Goal: Find specific page/section

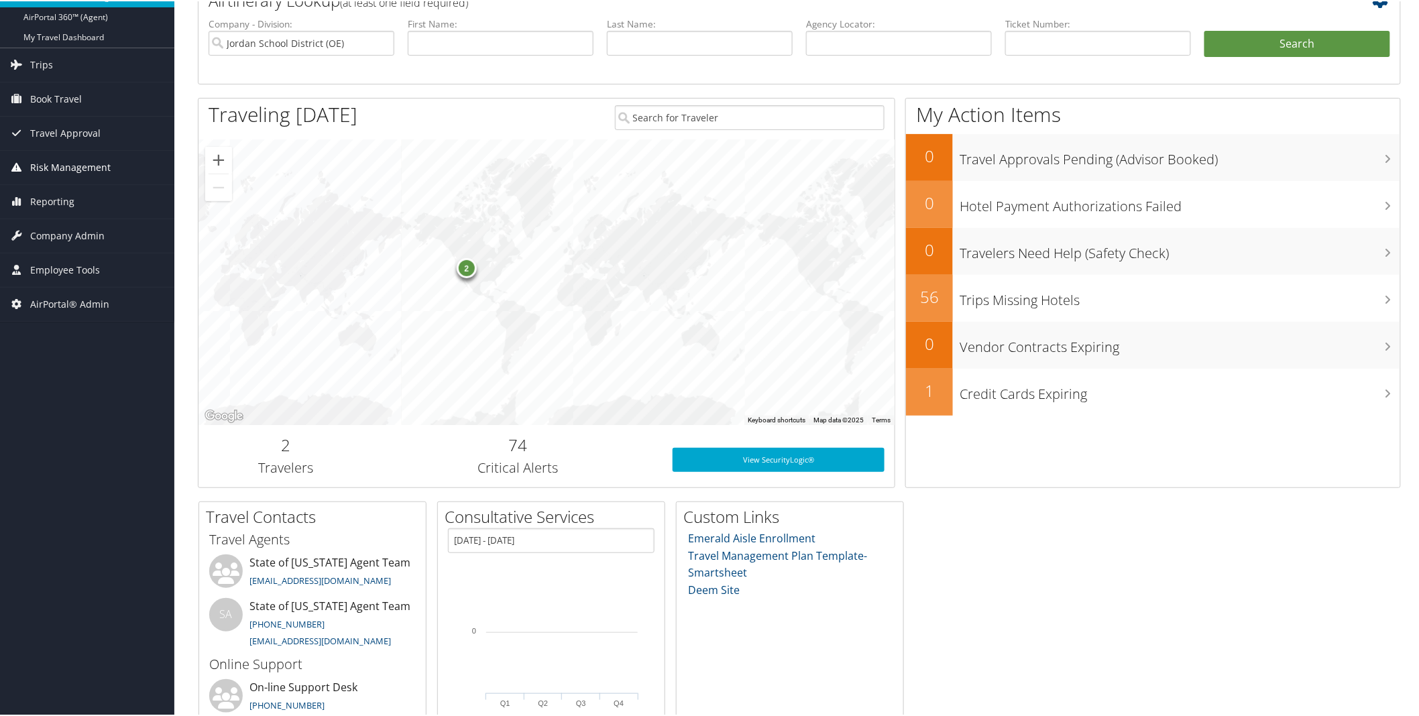
scroll to position [9, 0]
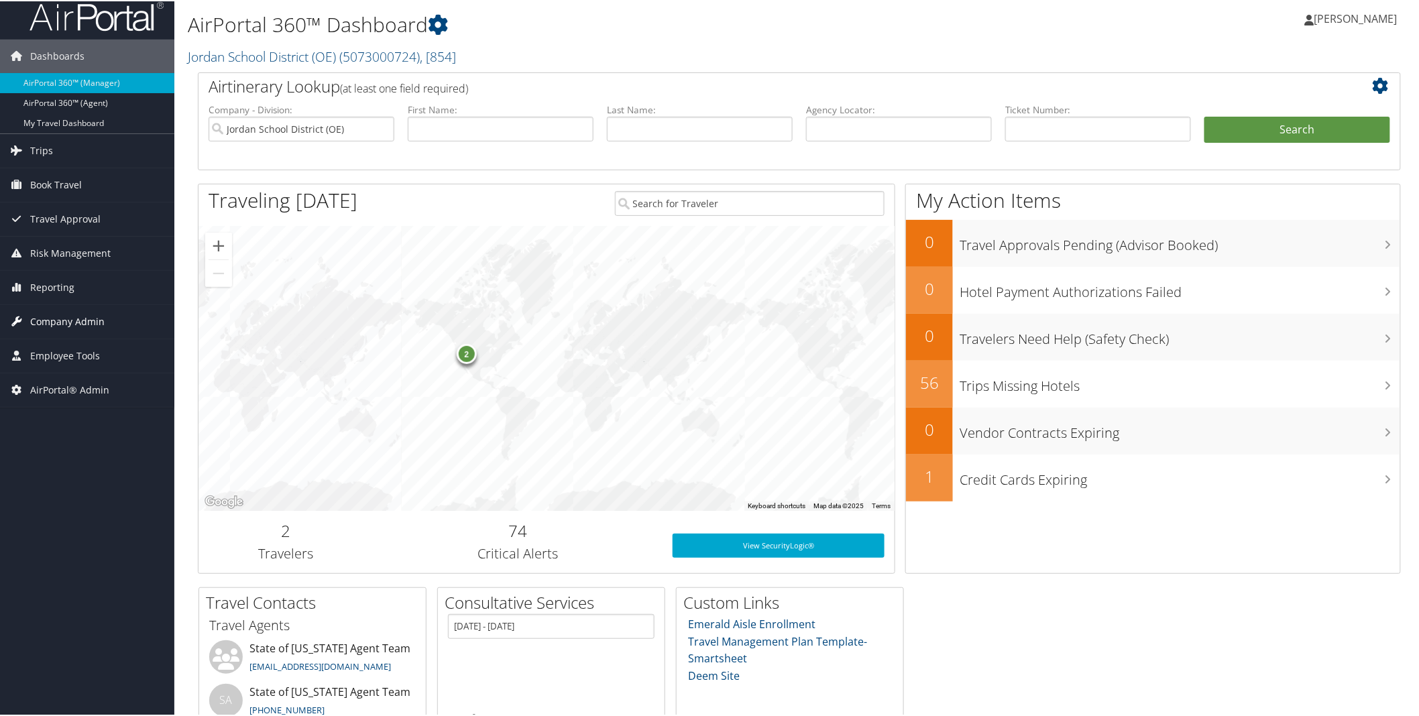
click at [44, 317] on span "Company Admin" at bounding box center [67, 321] width 74 height 34
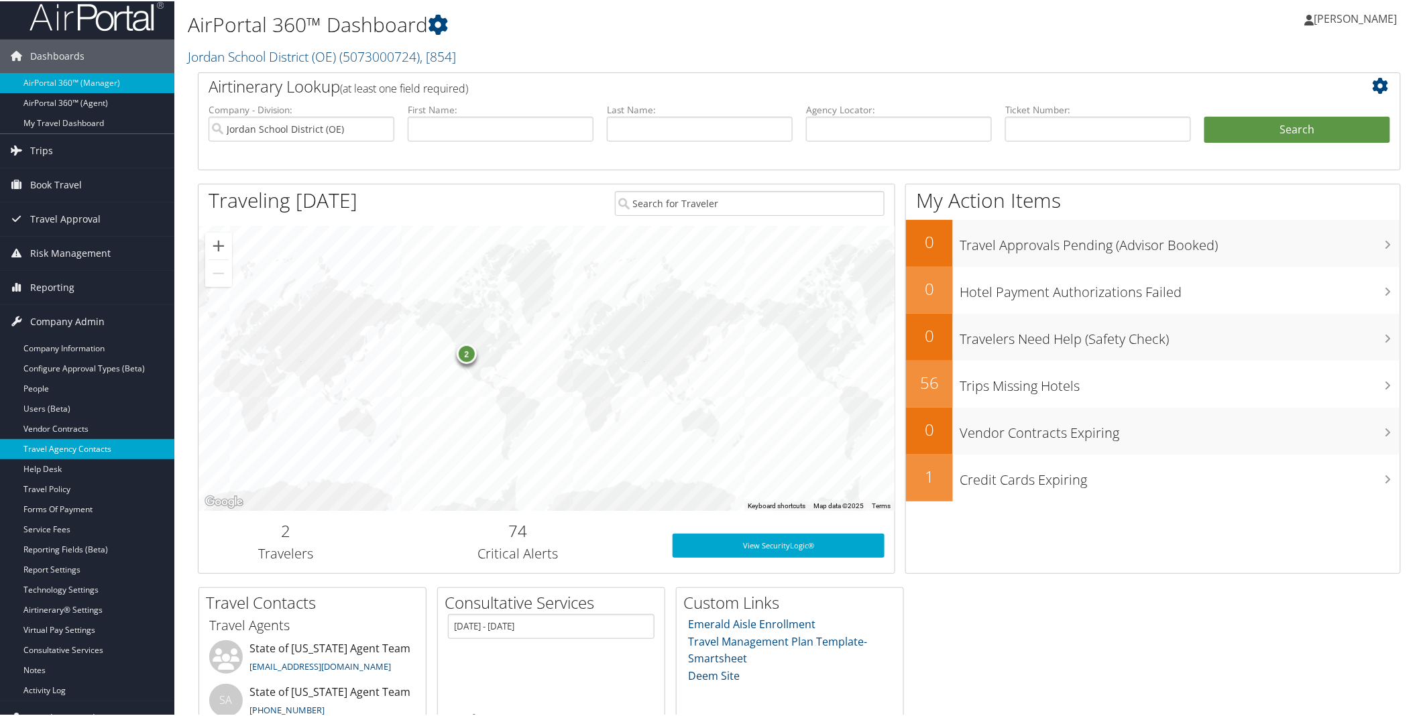
click at [43, 445] on link "Travel Agency Contacts" at bounding box center [87, 448] width 174 height 20
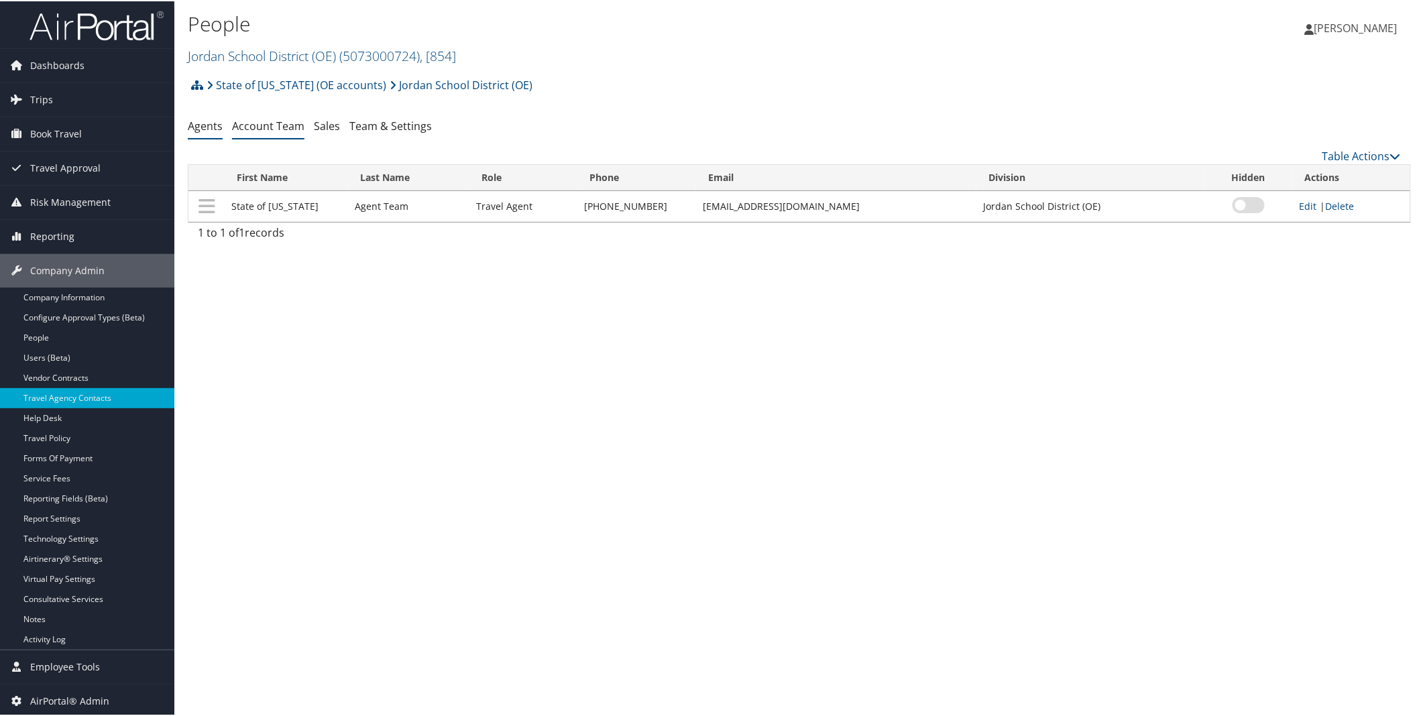
click at [262, 126] on link "Account Team" at bounding box center [268, 124] width 72 height 15
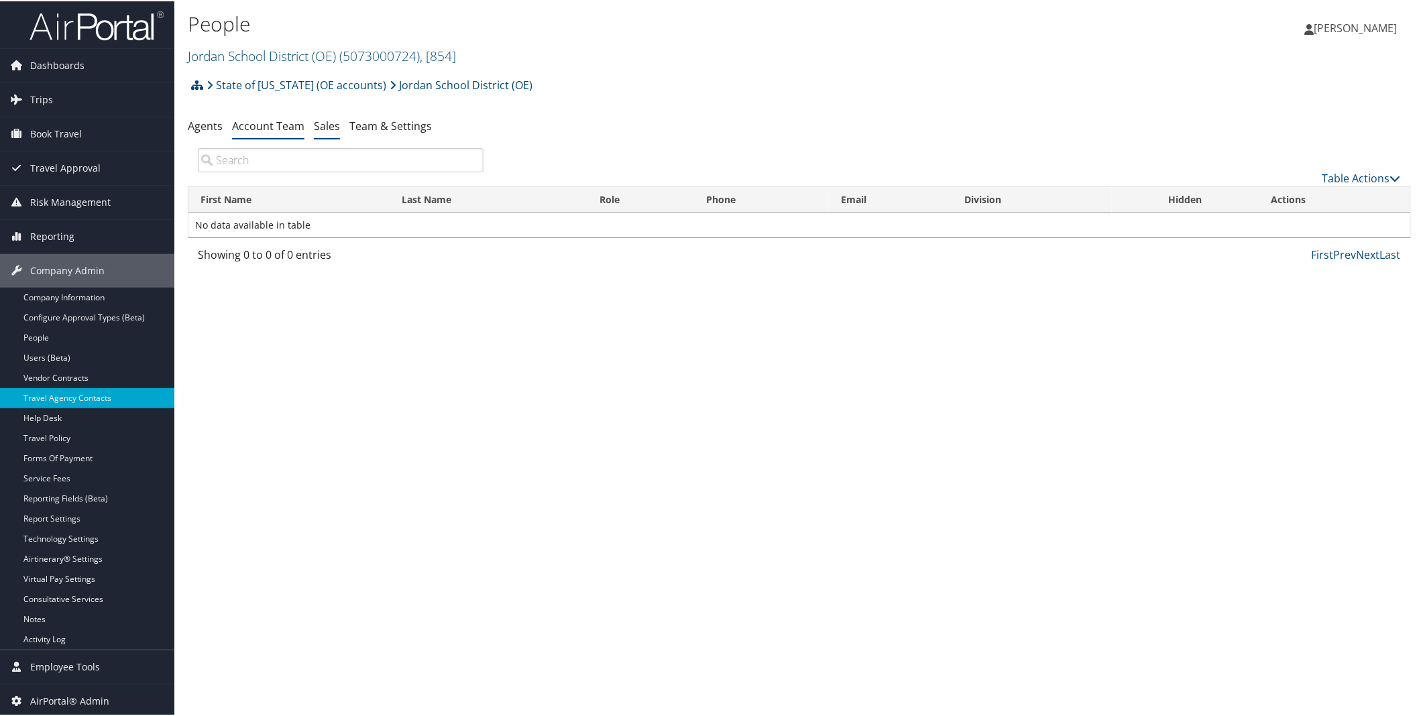
click at [323, 126] on link "Sales" at bounding box center [327, 124] width 26 height 15
click at [60, 295] on link "Company Information" at bounding box center [87, 296] width 174 height 20
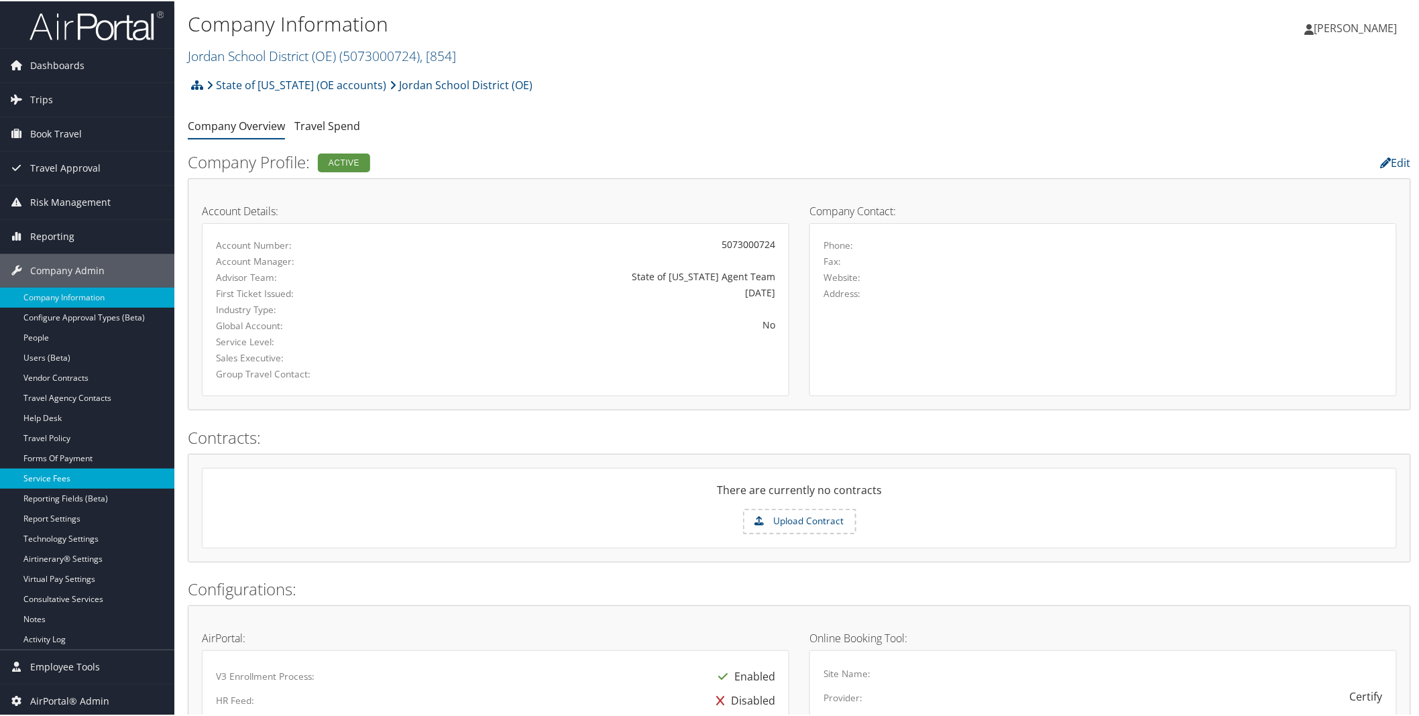
click at [50, 480] on link "Service Fees" at bounding box center [87, 477] width 174 height 20
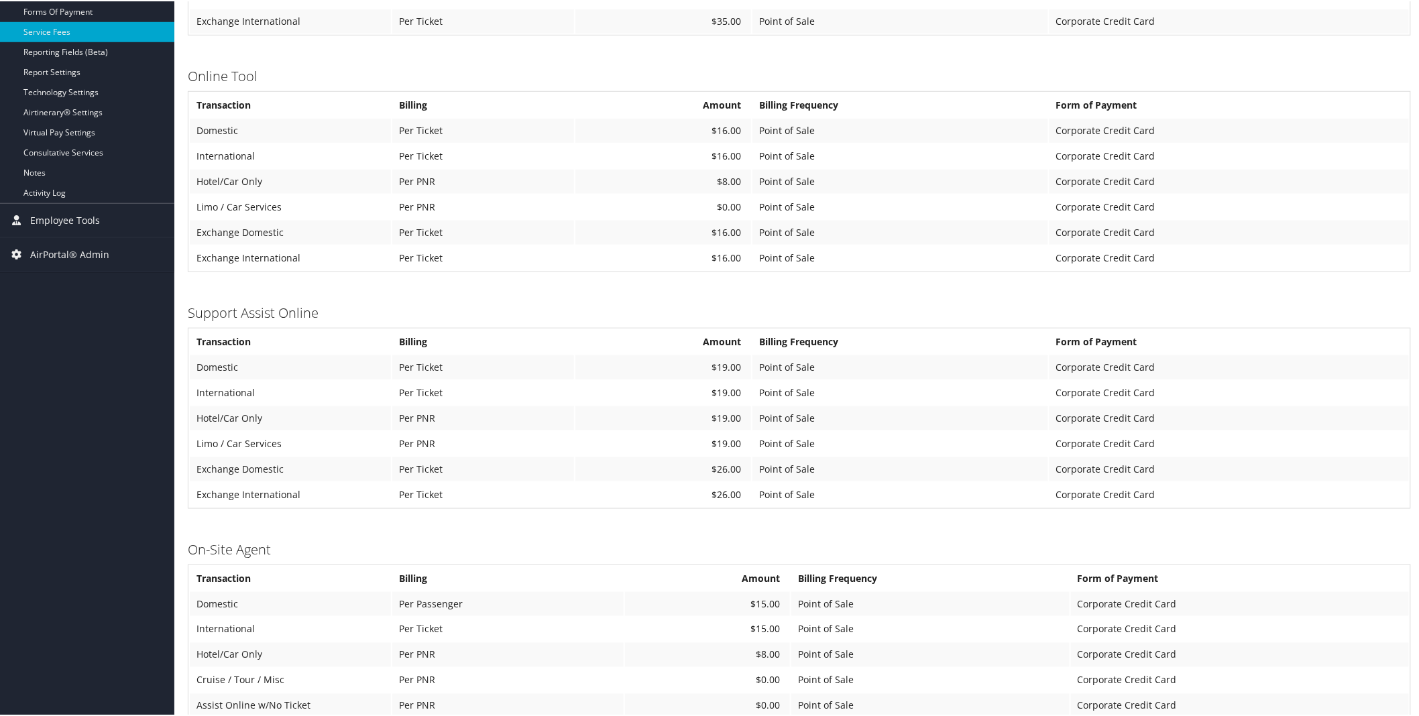
scroll to position [521, 0]
